Goal: Find specific page/section: Find specific page/section

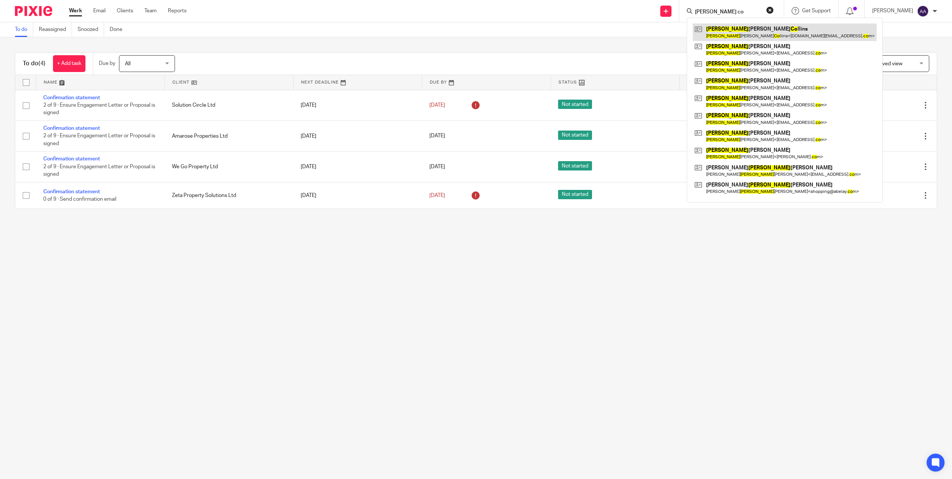
type input "christopher co"
click at [764, 30] on link at bounding box center [785, 31] width 184 height 17
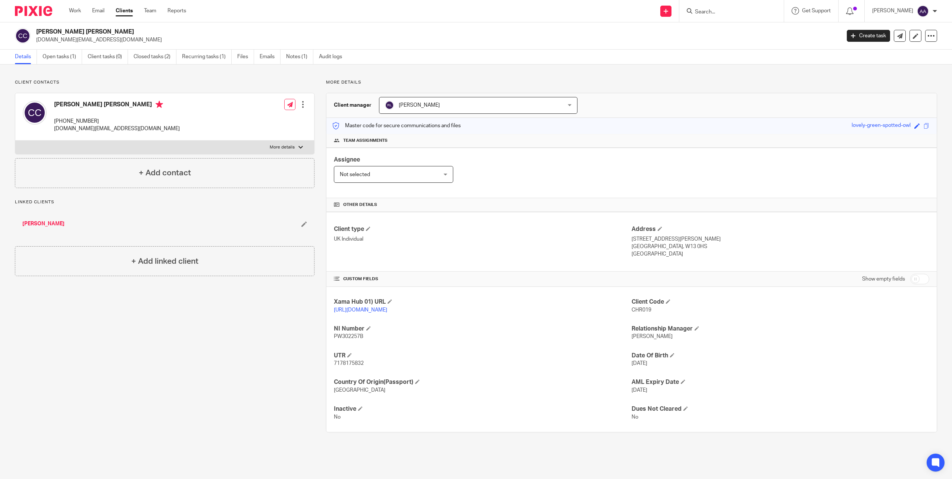
click at [723, 8] on form at bounding box center [733, 10] width 79 height 9
click at [721, 15] on input "Search" at bounding box center [727, 12] width 67 height 7
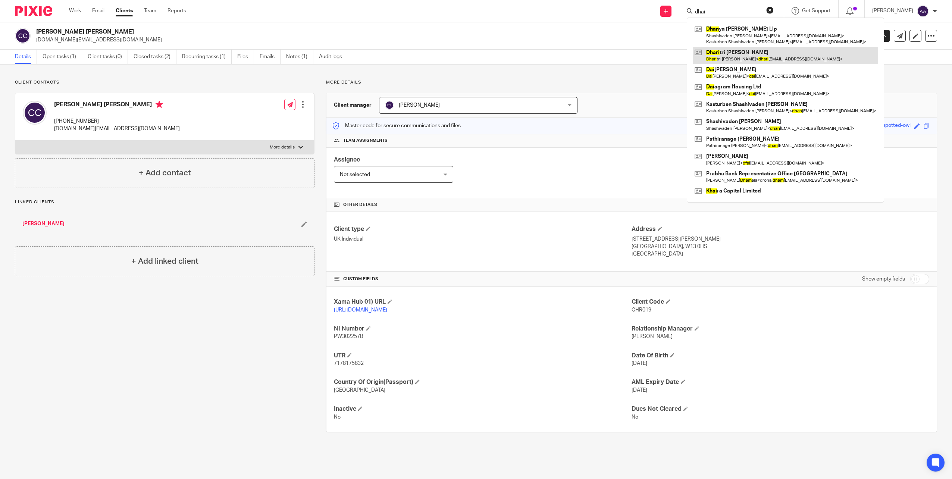
type input "dhai"
click at [752, 57] on link at bounding box center [785, 55] width 185 height 17
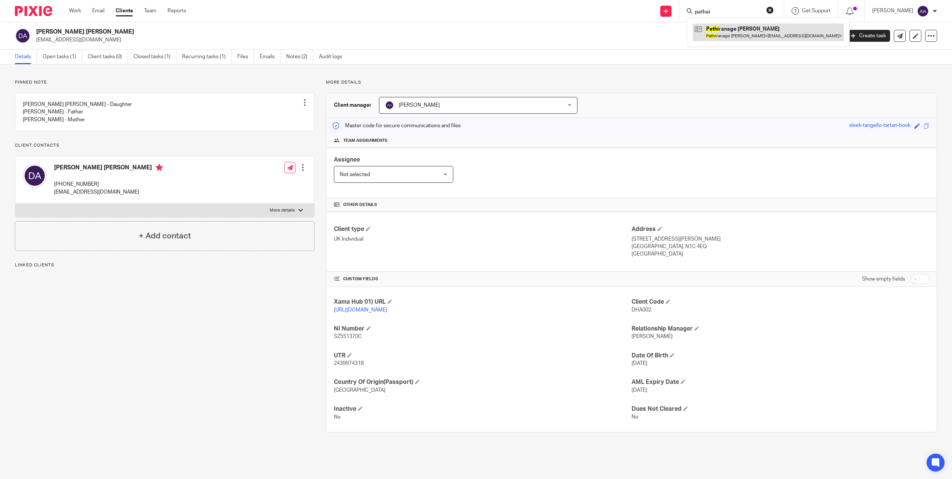
type input "pathai"
click at [754, 35] on link at bounding box center [768, 31] width 151 height 17
drag, startPoint x: 727, startPoint y: 12, endPoint x: 679, endPoint y: 7, distance: 48.8
click at [679, 7] on div "Send new email Create task Add client pathai Pathi ranage Mahes Amarasekera Pat…" at bounding box center [574, 11] width 755 height 22
type input "bricks k"
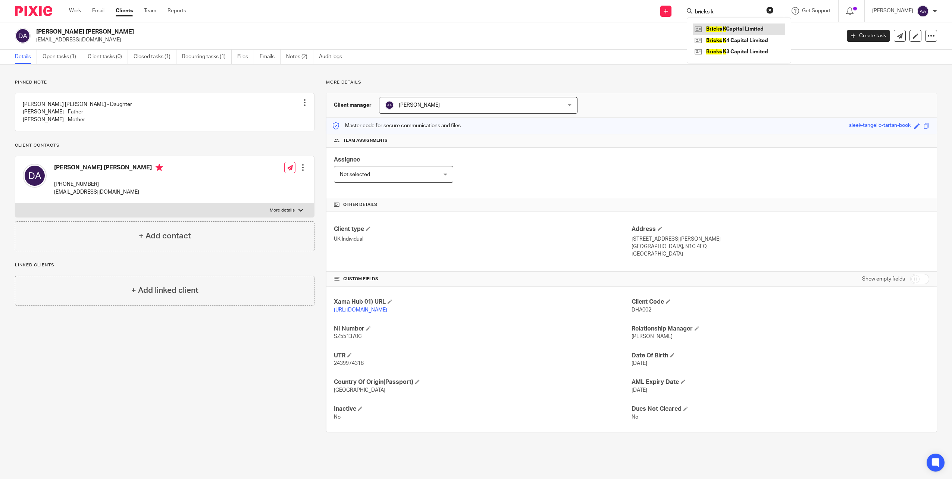
click at [726, 27] on link at bounding box center [739, 28] width 92 height 11
click at [728, 41] on link at bounding box center [739, 40] width 92 height 11
click at [728, 51] on link at bounding box center [739, 51] width 92 height 11
drag, startPoint x: 727, startPoint y: 12, endPoint x: 668, endPoint y: 11, distance: 58.9
click at [668, 11] on div "Send new email Create task Add client bricks k Bricks K Capital Limited Bricks …" at bounding box center [574, 11] width 755 height 22
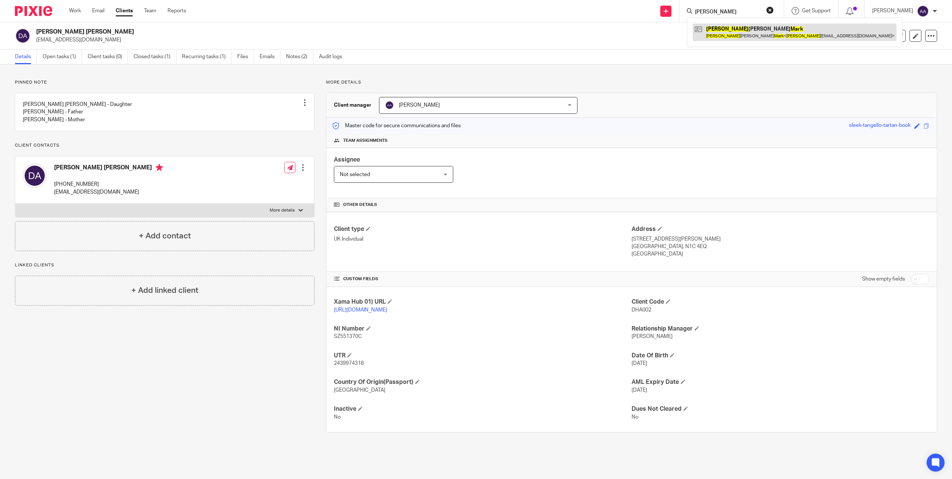
type input "ashley mark"
click at [730, 26] on link at bounding box center [795, 31] width 204 height 17
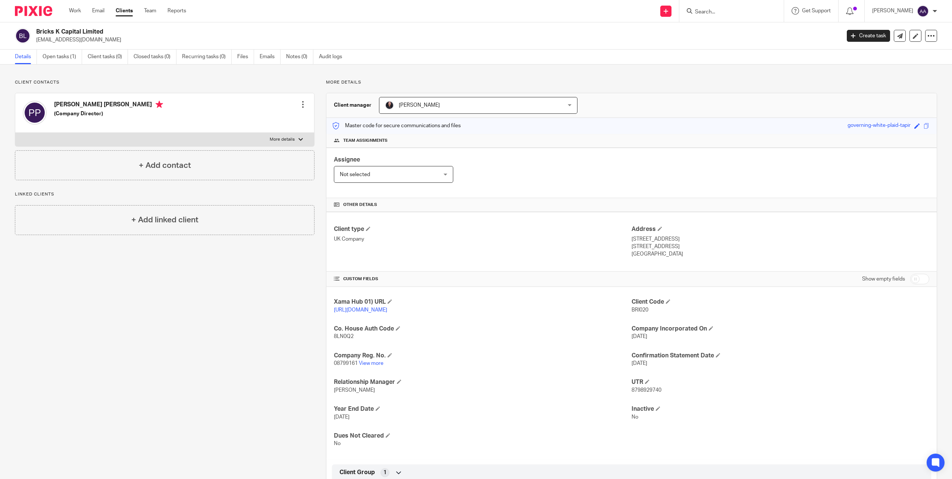
click at [725, 12] on input "Search" at bounding box center [727, 12] width 67 height 7
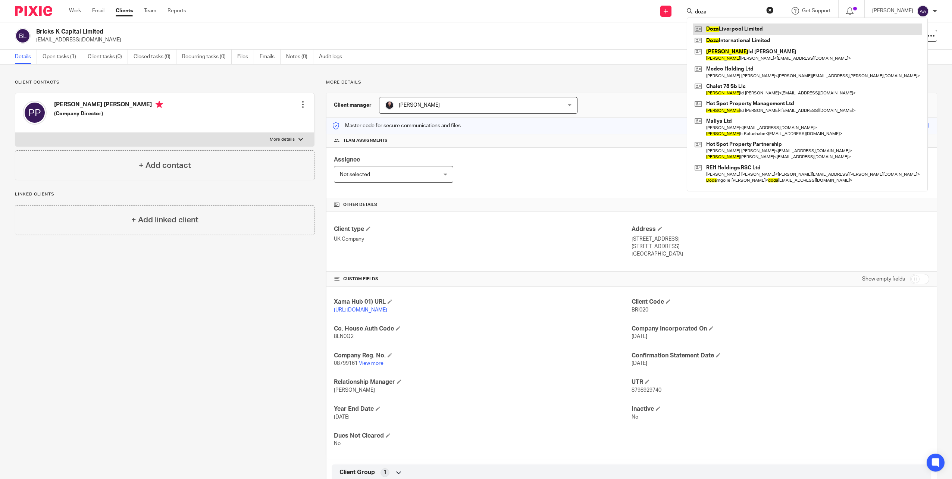
click at [728, 29] on link at bounding box center [807, 28] width 229 height 11
click at [728, 38] on link at bounding box center [807, 40] width 229 height 11
drag, startPoint x: 719, startPoint y: 8, endPoint x: 710, endPoint y: 7, distance: 9.4
click at [710, 7] on form "doza" at bounding box center [733, 10] width 79 height 9
drag, startPoint x: 714, startPoint y: 14, endPoint x: 697, endPoint y: 16, distance: 16.9
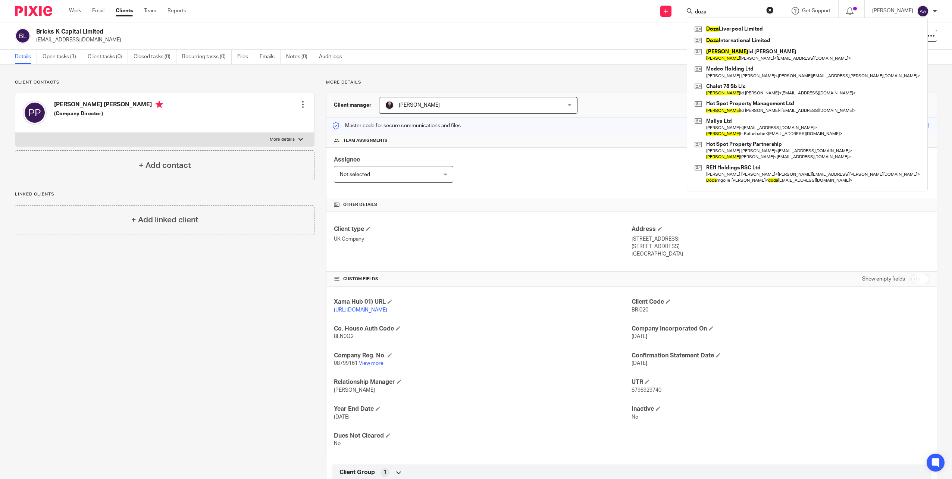
click at [697, 16] on div "doza Doza Liverpool Limited Doza International Limited Dona ld Anthony Jackson …" at bounding box center [731, 11] width 104 height 22
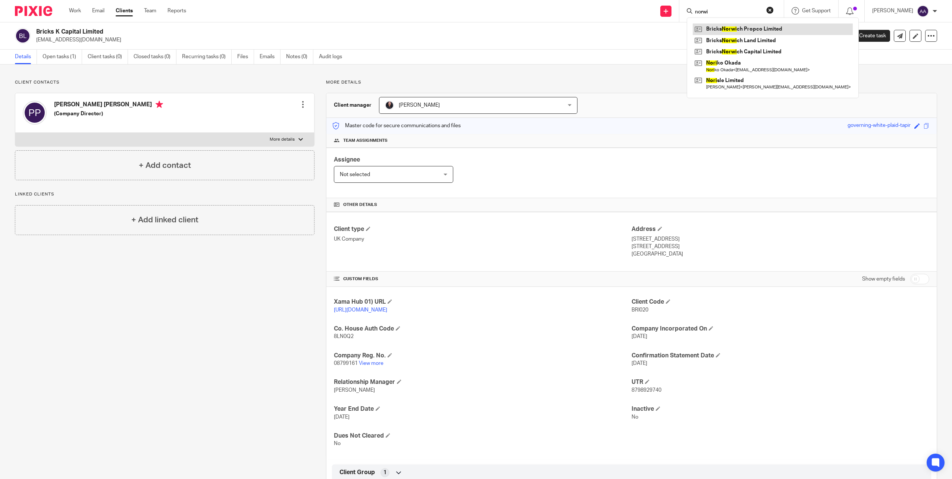
type input "norwi"
click at [714, 29] on link at bounding box center [773, 28] width 160 height 11
click at [722, 42] on link at bounding box center [773, 40] width 160 height 11
click at [723, 52] on link at bounding box center [773, 51] width 160 height 11
